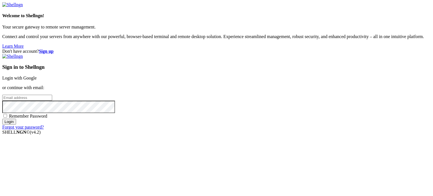
click at [54, 49] on strong "Sign up" at bounding box center [46, 51] width 15 height 5
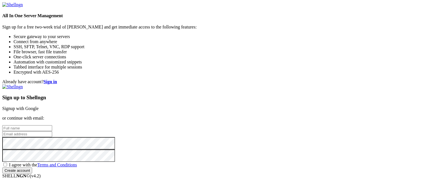
click at [52, 125] on input "text" at bounding box center [27, 128] width 50 height 6
type input "account-919"
click at [52, 131] on input "email" at bounding box center [27, 134] width 50 height 6
paste input "[EMAIL_ADDRESS][DOMAIN_NAME]"
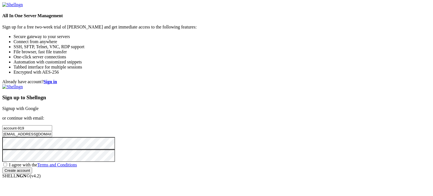
type input "[EMAIL_ADDRESS][DOMAIN_NAME]"
drag, startPoint x: 256, startPoint y: 96, endPoint x: 228, endPoint y: 95, distance: 28.5
click at [52, 131] on input "[EMAIL_ADDRESS][DOMAIN_NAME]" at bounding box center [27, 134] width 50 height 6
click at [77, 163] on span "I agree with the Terms and Conditions" at bounding box center [43, 165] width 68 height 5
click at [7, 163] on input "I agree with the Terms and Conditions" at bounding box center [5, 165] width 4 height 4
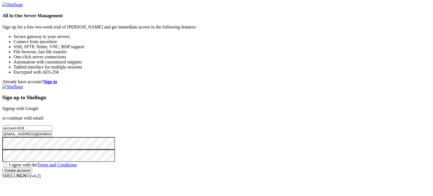
checkbox input "true"
click at [32, 168] on input "Create account" at bounding box center [17, 171] width 30 height 6
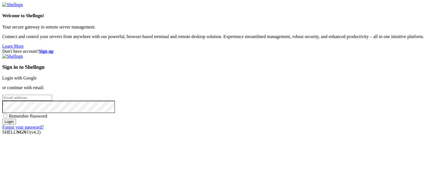
click at [52, 95] on input "email" at bounding box center [27, 98] width 50 height 6
paste input "[EMAIL_ADDRESS][DOMAIN_NAME]"
drag, startPoint x: 255, startPoint y: 94, endPoint x: 223, endPoint y: 94, distance: 32.2
click at [223, 94] on div "Don't have account? Sign up Sign in to Shellngn Login with Google or continue w…" at bounding box center [216, 89] width 429 height 81
type input "[EMAIL_ADDRESS][DOMAIN_NAME]"
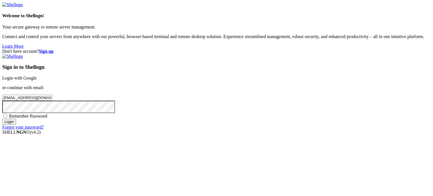
click at [16, 125] on input "Login" at bounding box center [9, 122] width 14 height 6
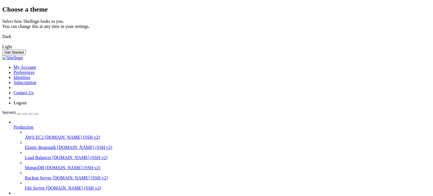
click at [2, 33] on img at bounding box center [2, 33] width 0 height 0
click at [26, 55] on button "Get Started" at bounding box center [14, 52] width 24 height 6
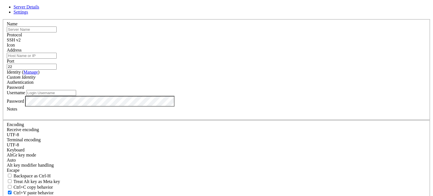
click at [57, 59] on input "Address" at bounding box center [32, 56] width 50 height 6
paste input "[TECHNICAL_ID]"
type input "[TECHNICAL_ID]"
click at [57, 69] on input "22" at bounding box center [32, 67] width 50 height 6
click at [76, 96] on input "Username" at bounding box center [51, 93] width 50 height 6
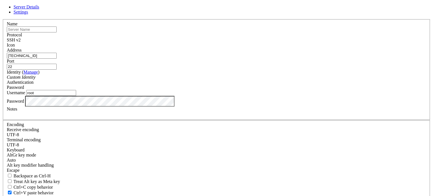
type input "root"
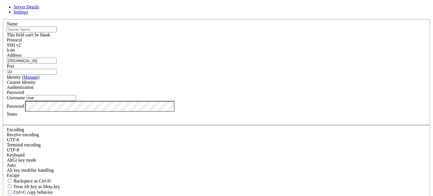
click at [57, 32] on input "text" at bounding box center [32, 30] width 50 height 6
type input "account-919"
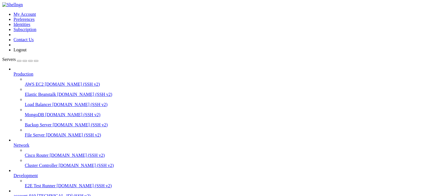
scroll to position [31, 0]
click at [37, 194] on span "[TECHNICAL_ID] (SSH v2)" at bounding box center [64, 196] width 54 height 5
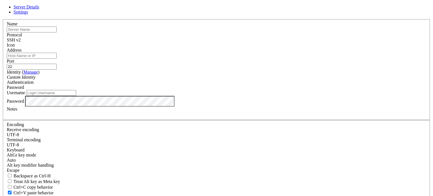
click at [2, 19] on icon at bounding box center [2, 19] width 0 height 0
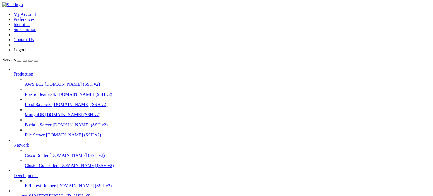
click at [36, 194] on span "account-919" at bounding box center [25, 196] width 22 height 5
type input "/root"
